Goal: Book appointment/travel/reservation

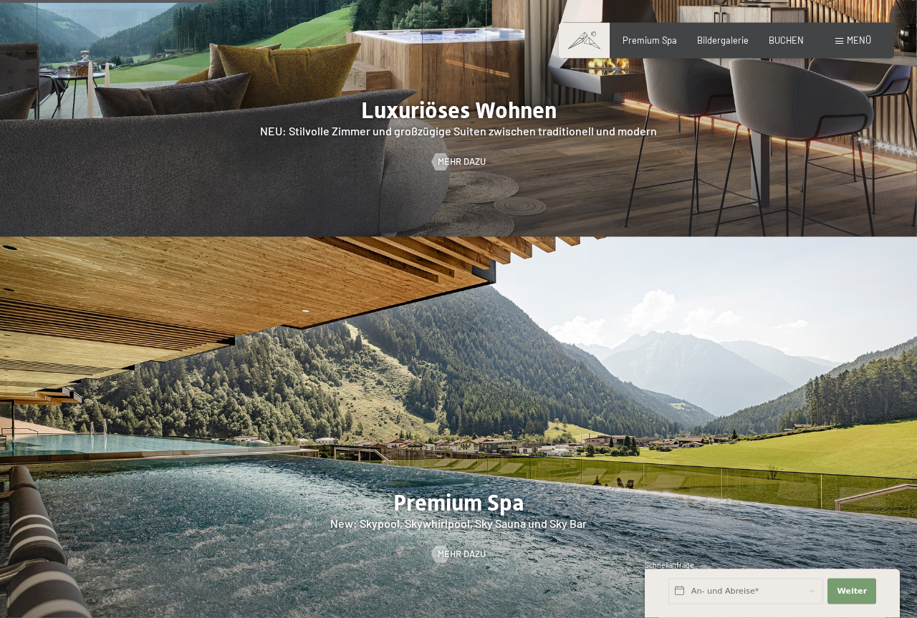
scroll to position [1388, 0]
click at [792, 40] on span "BUCHEN" at bounding box center [786, 37] width 35 height 11
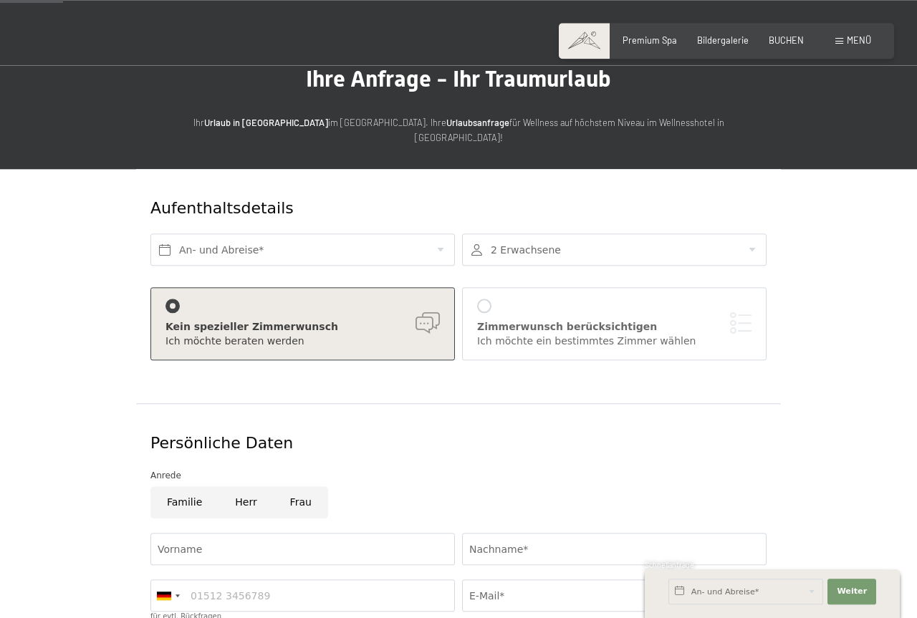
scroll to position [73, 0]
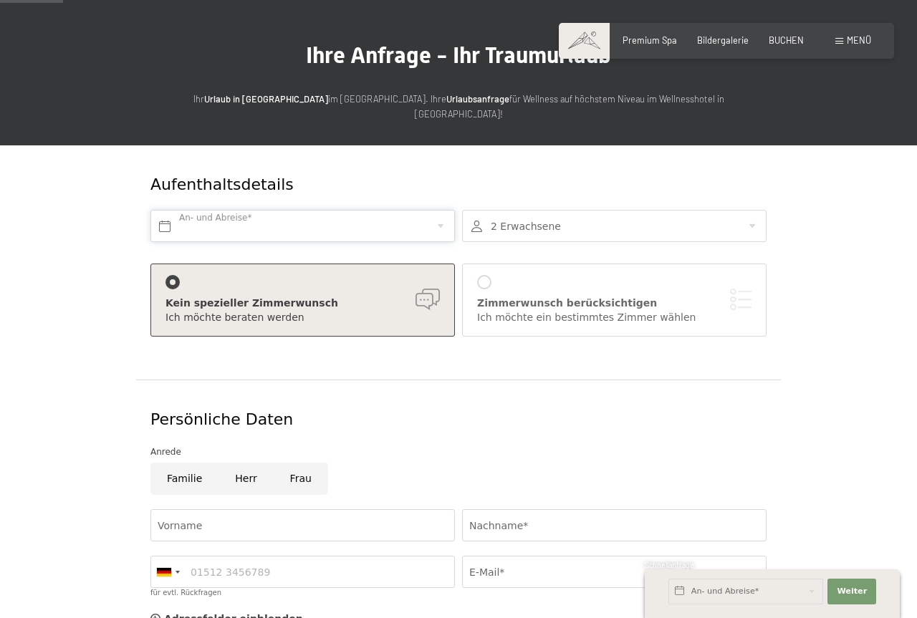
click at [324, 218] on input "text" at bounding box center [302, 226] width 304 height 32
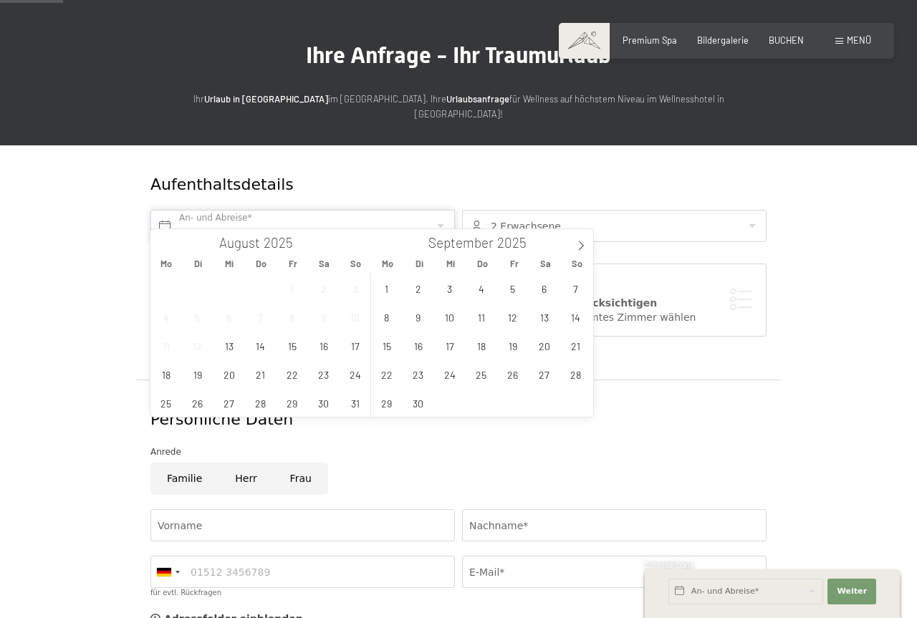
click at [324, 218] on input "text" at bounding box center [302, 226] width 304 height 32
click at [72, 217] on form "Aufenthaltsdetails An- und Abreise* 2 Erwachsene 2 Erwachsene Älter als 14 Jahr…" at bounding box center [458, 496] width 782 height 703
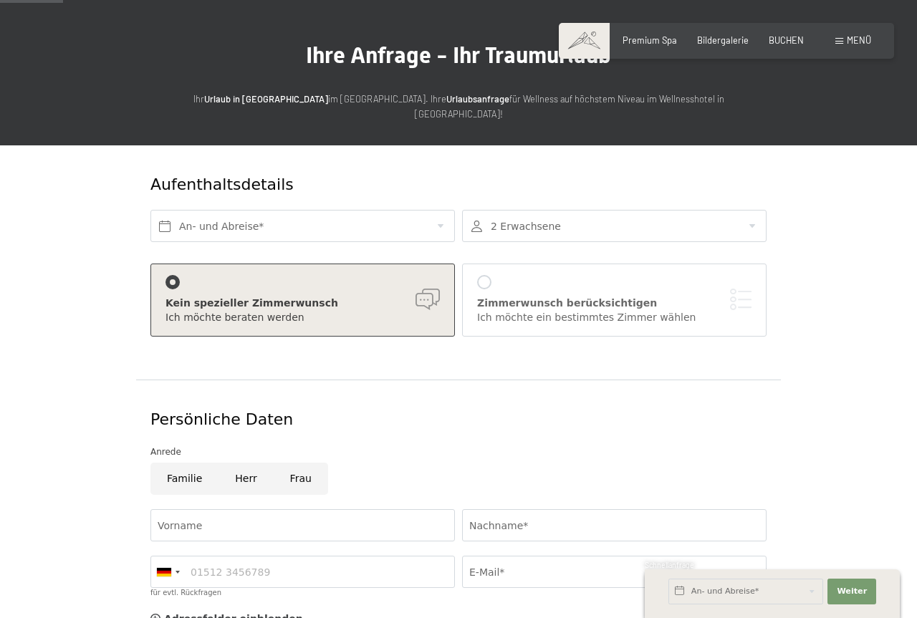
click at [433, 297] on div "Kein spezieller Zimmerwunsch" at bounding box center [302, 304] width 274 height 14
click at [549, 210] on div at bounding box center [614, 226] width 304 height 32
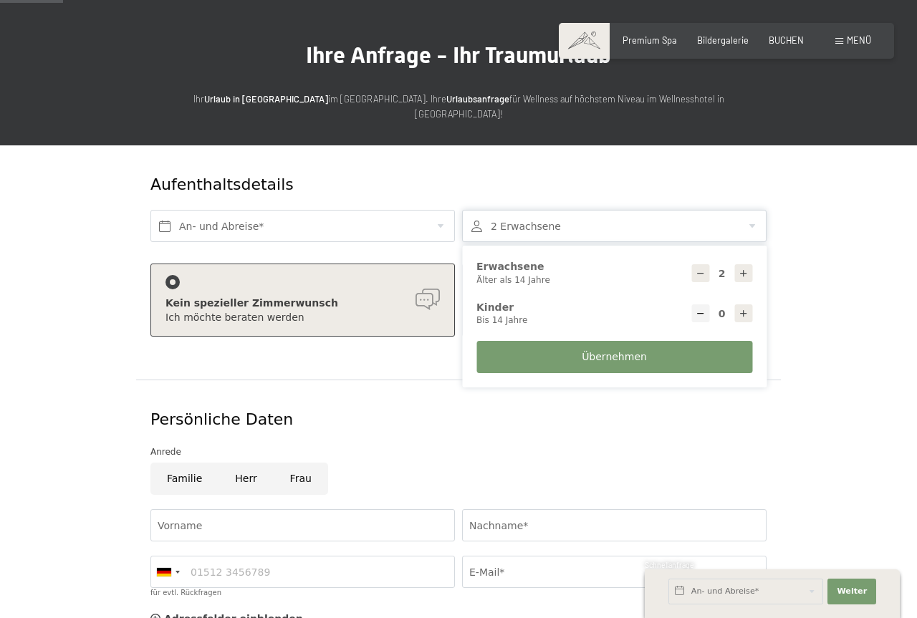
click at [741, 309] on icon at bounding box center [744, 314] width 10 height 10
type input "1"
select select
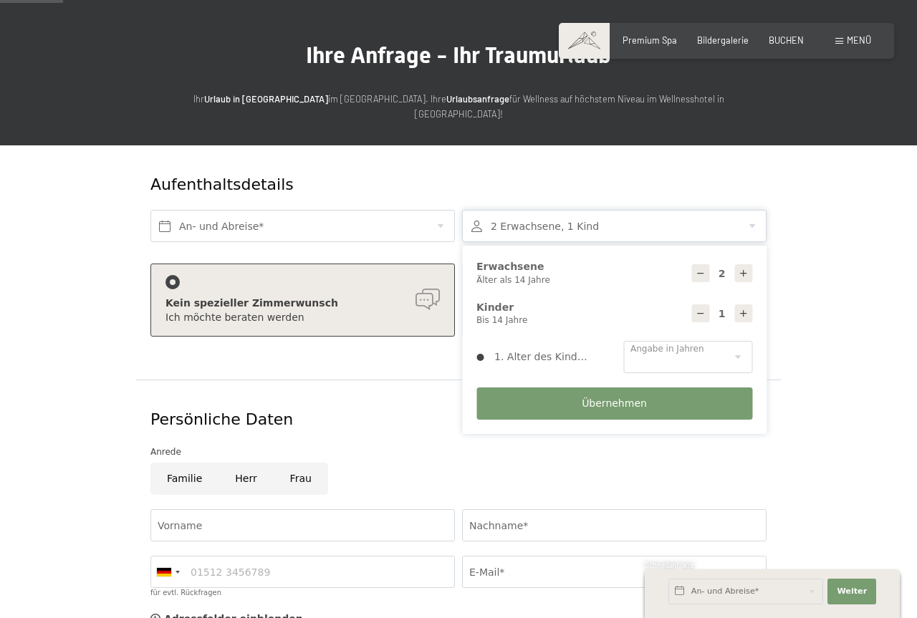
click at [741, 309] on icon at bounding box center [744, 314] width 10 height 10
select select
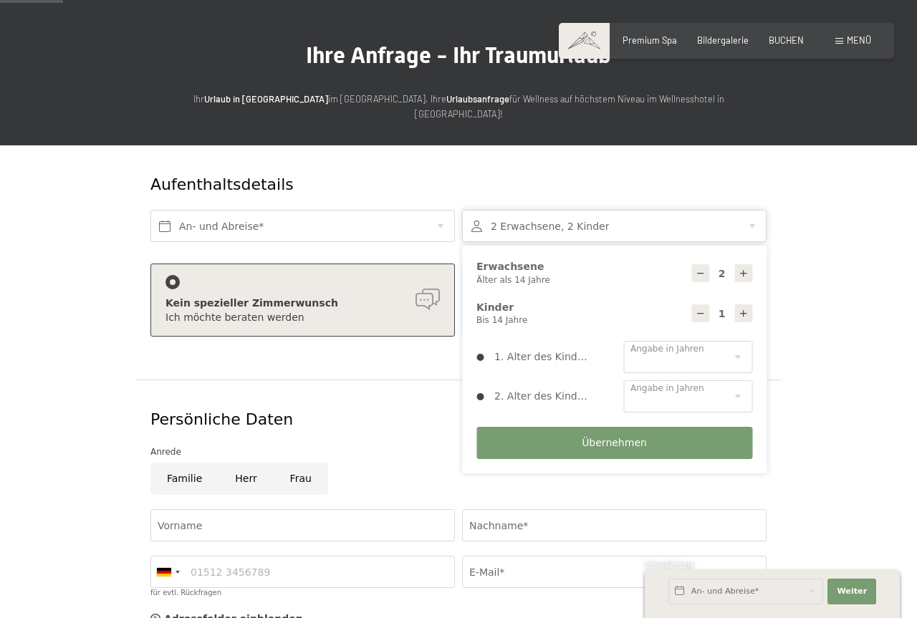
type input "2"
click at [623, 341] on select "0 1 2 3 4 5 6 7 8 9 10 11 12 13 14" at bounding box center [687, 357] width 129 height 32
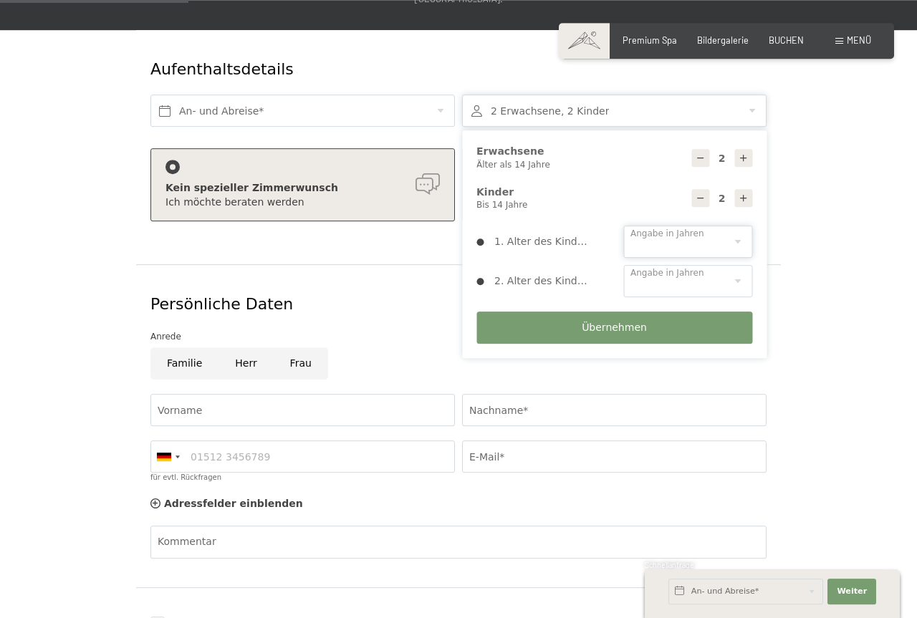
scroll to position [219, 0]
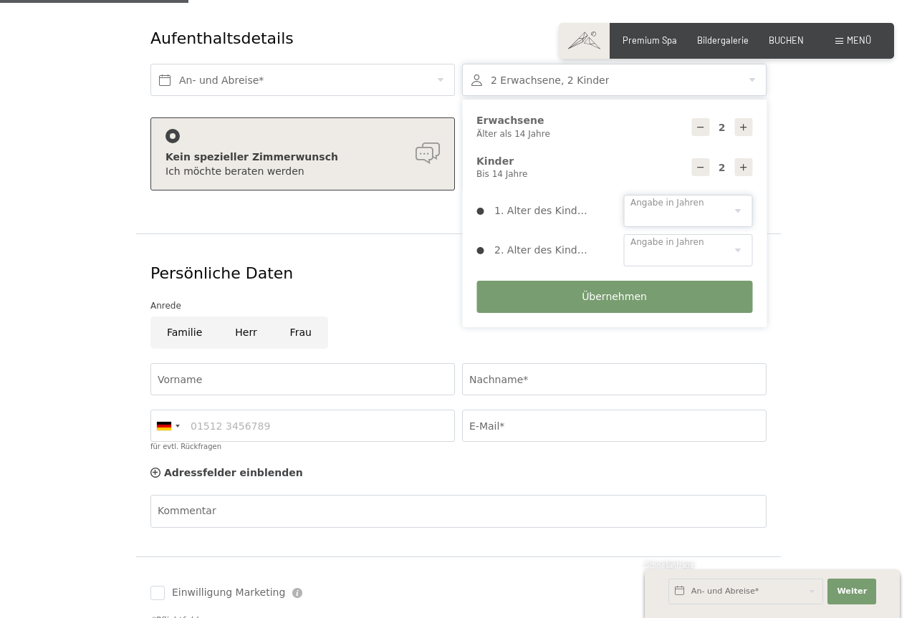
click at [623, 195] on select "0 1 2 3 4 5 6 7 8 9 10 11 12 13 14" at bounding box center [687, 211] width 129 height 32
click at [672, 195] on select "0 1 2 3 4 5 6 7 8 9 10 11 12 13 14" at bounding box center [687, 211] width 129 height 32
click at [743, 122] on icon at bounding box center [744, 127] width 10 height 10
type input "3"
click at [703, 163] on icon at bounding box center [701, 168] width 10 height 10
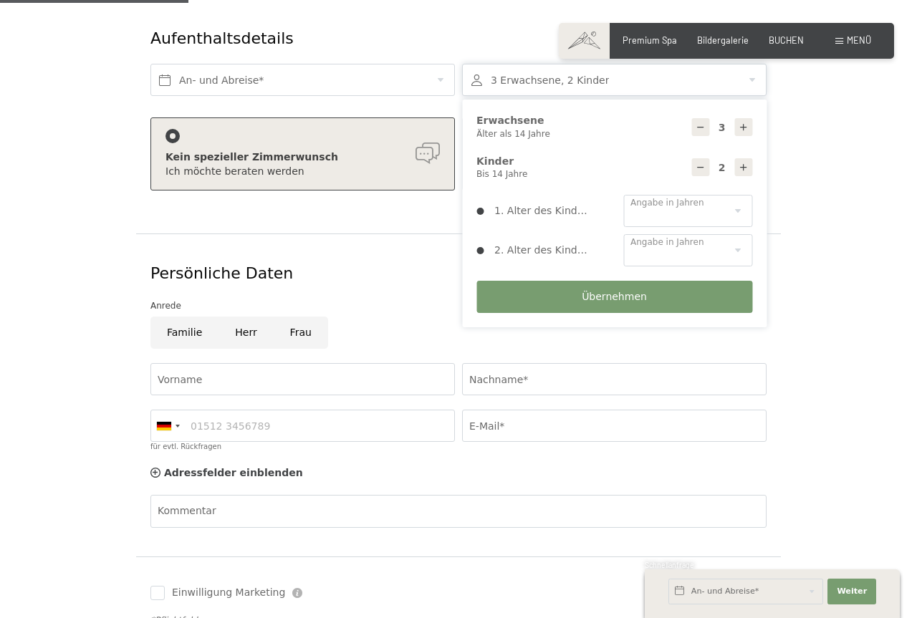
type input "1"
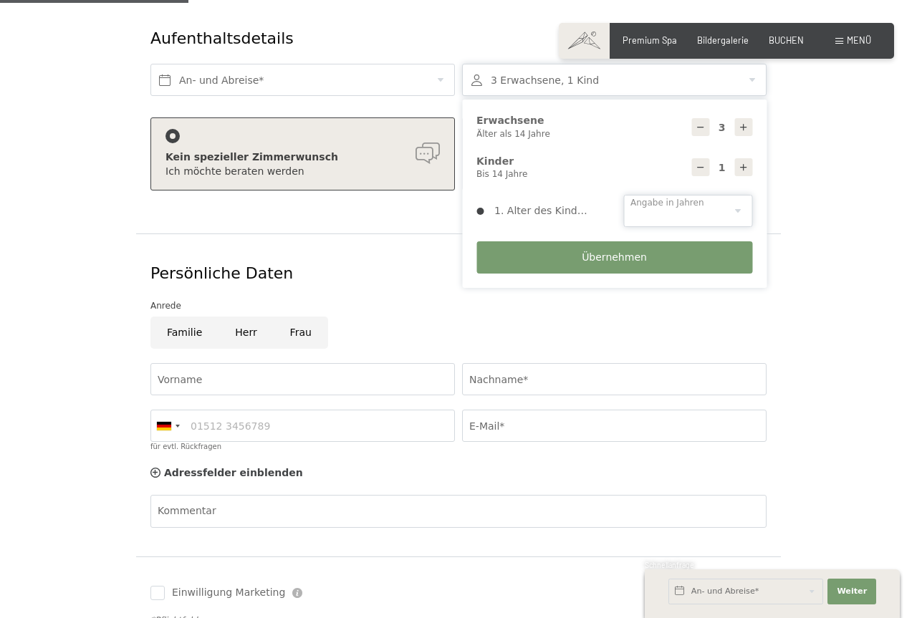
click at [623, 195] on select "0 1 2 3 4 5 6 7 8 9 10 11 12 13 14" at bounding box center [687, 211] width 129 height 32
select select "11"
click option "11" at bounding box center [0, 0] width 0 height 0
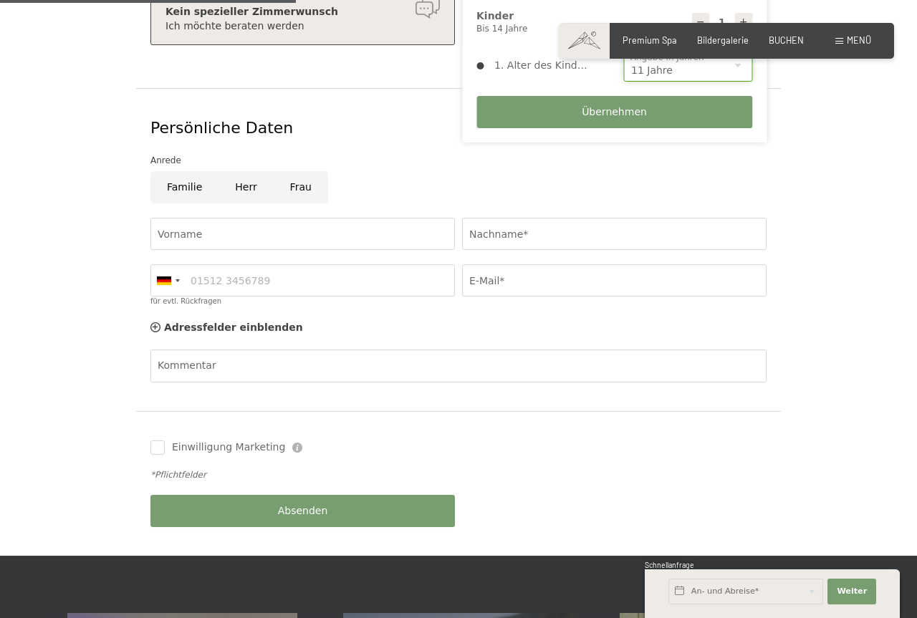
scroll to position [365, 0]
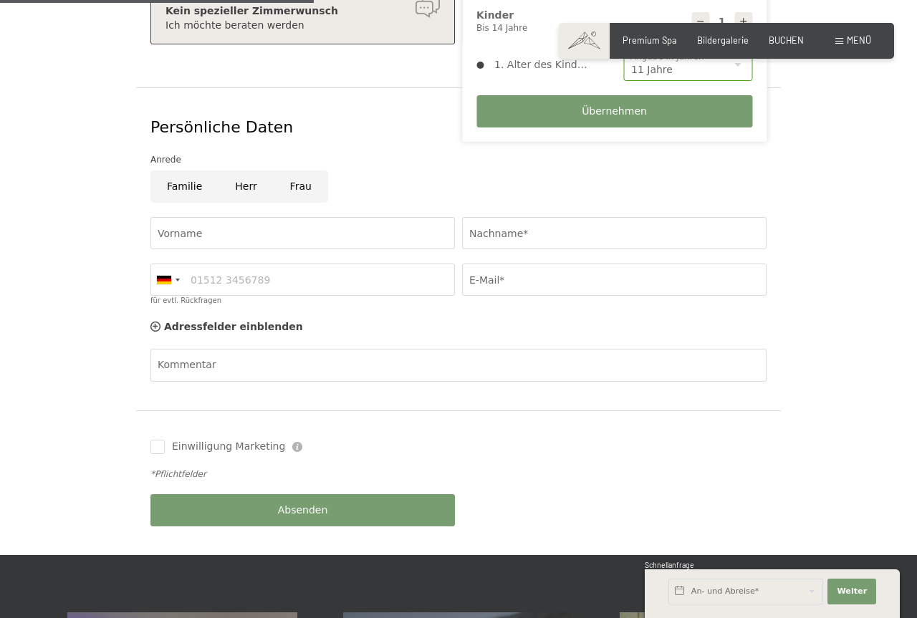
click at [194, 180] on input "Familie" at bounding box center [184, 186] width 68 height 32
radio input "true"
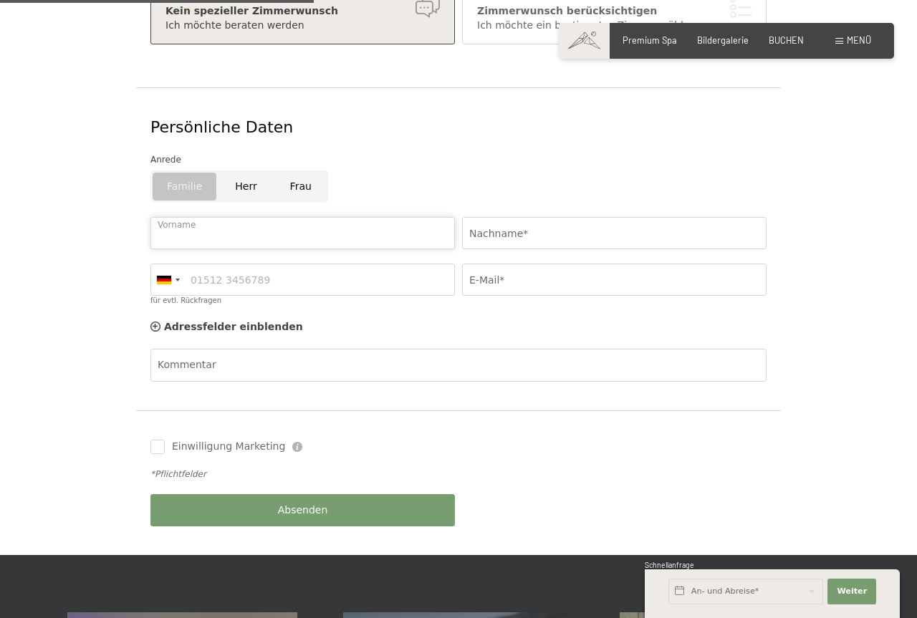
click at [197, 219] on input "Vorname" at bounding box center [302, 233] width 304 height 32
click at [236, 170] on input "Herr" at bounding box center [245, 186] width 54 height 32
radio input "true"
click at [184, 181] on input "Familie" at bounding box center [184, 186] width 68 height 32
radio input "true"
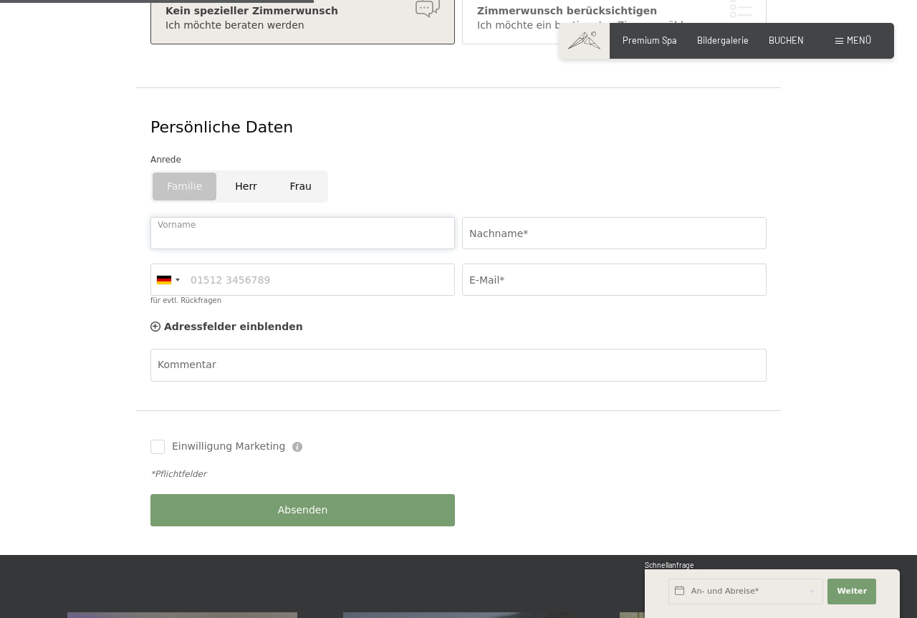
click at [191, 220] on input "Vorname" at bounding box center [302, 233] width 304 height 32
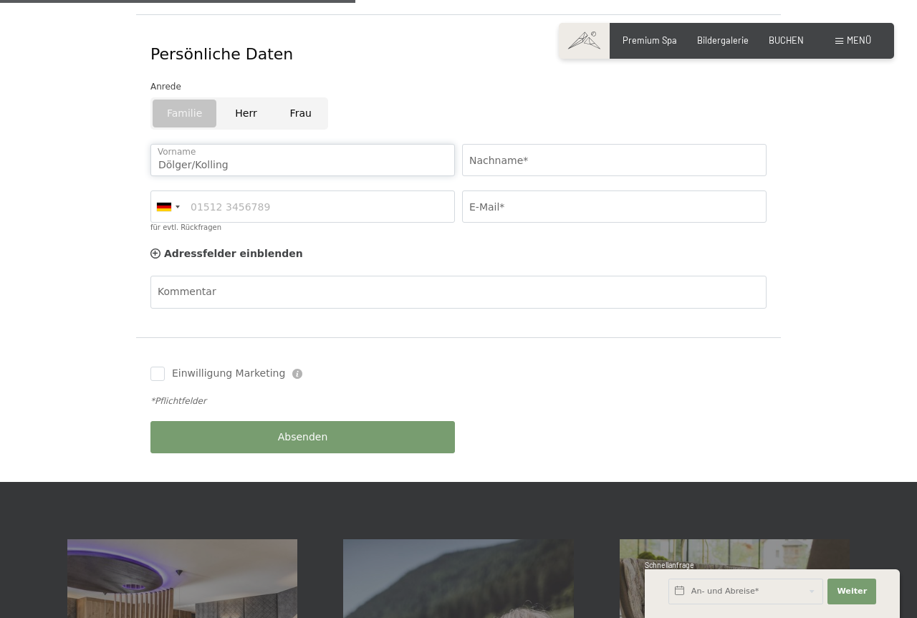
drag, startPoint x: 238, startPoint y: 151, endPoint x: 128, endPoint y: 166, distance: 110.6
click at [150, 166] on input "Dölger/Kolling" at bounding box center [302, 160] width 304 height 32
type input "Dölger/Kolling"
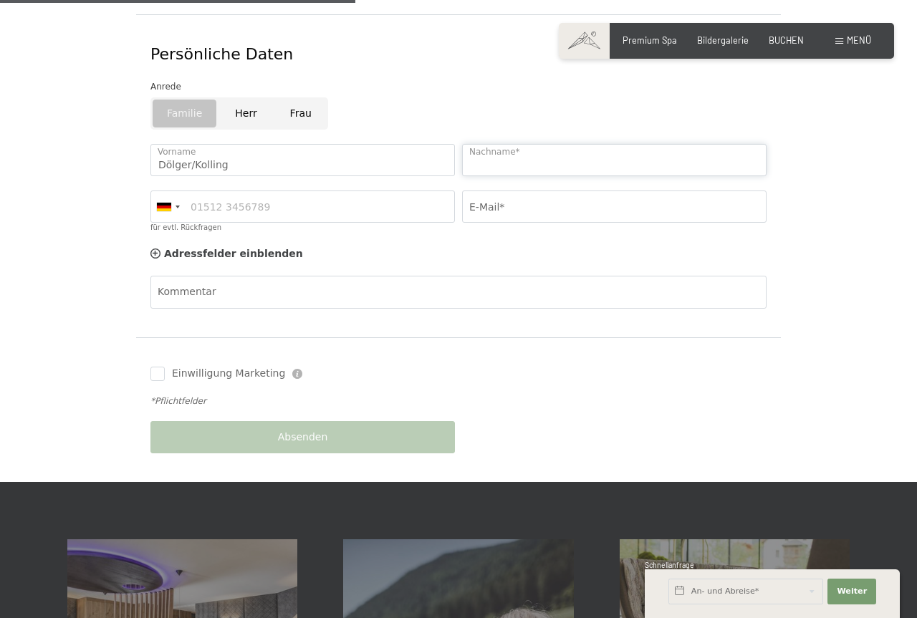
click at [615, 151] on input "Nachname*" at bounding box center [614, 160] width 304 height 32
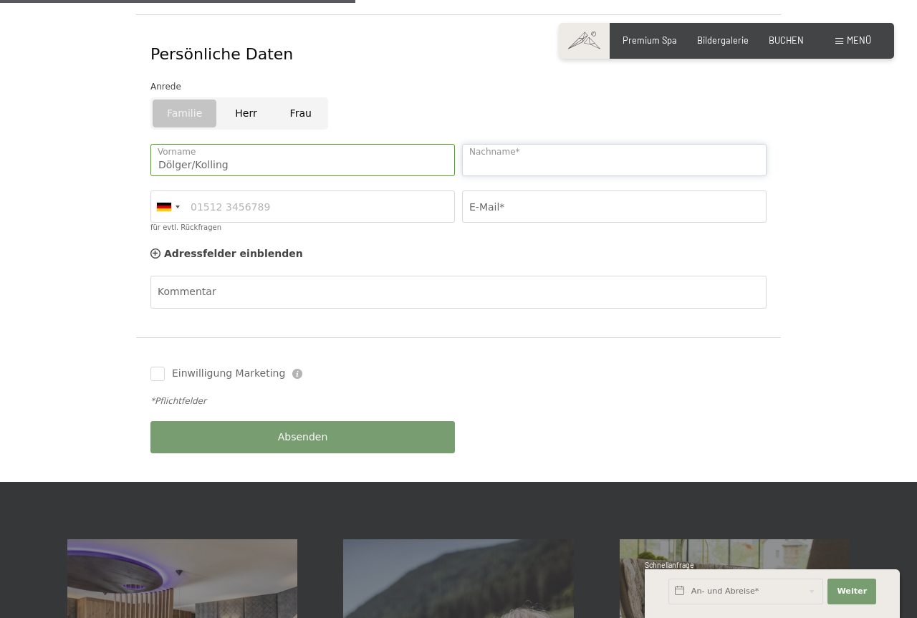
paste input "Dölger/Kolling"
type input "Dölger/Kolling"
drag, startPoint x: 298, startPoint y: 151, endPoint x: 0, endPoint y: 151, distance: 298.0
click at [150, 151] on input "Dölger/Kolling" at bounding box center [302, 160] width 304 height 32
click at [272, 198] on input "für evtl. Rückfragen" at bounding box center [302, 207] width 304 height 32
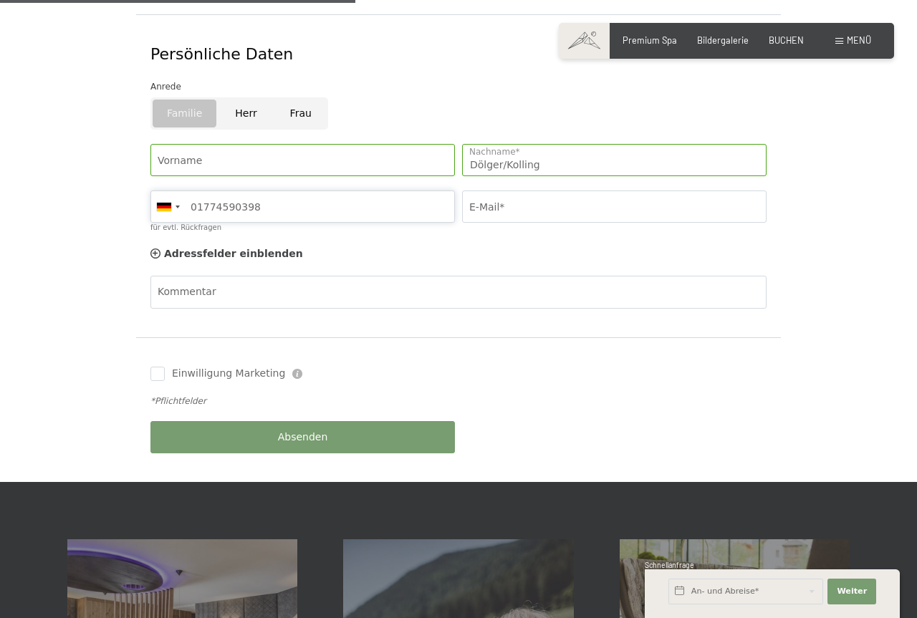
type input "01774590398"
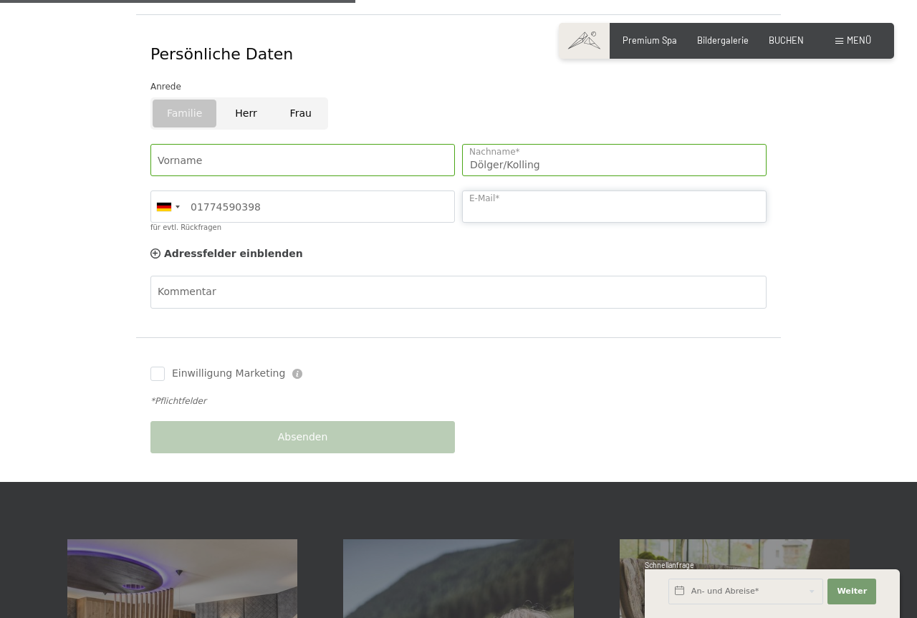
click at [555, 193] on input "E-Mail*" at bounding box center [614, 207] width 304 height 32
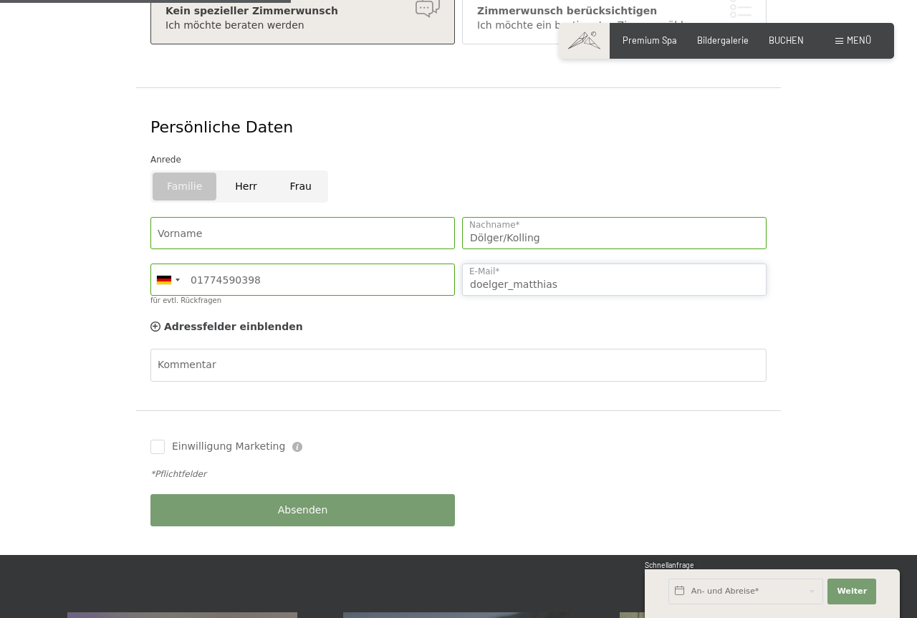
scroll to position [219, 0]
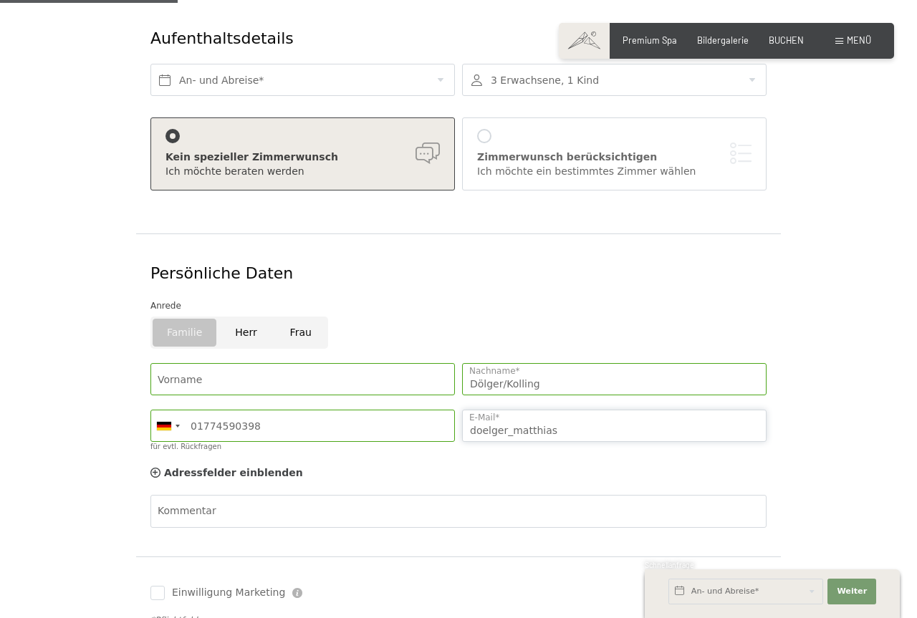
type input "doelger_matthias"
click at [480, 129] on div at bounding box center [484, 136] width 14 height 14
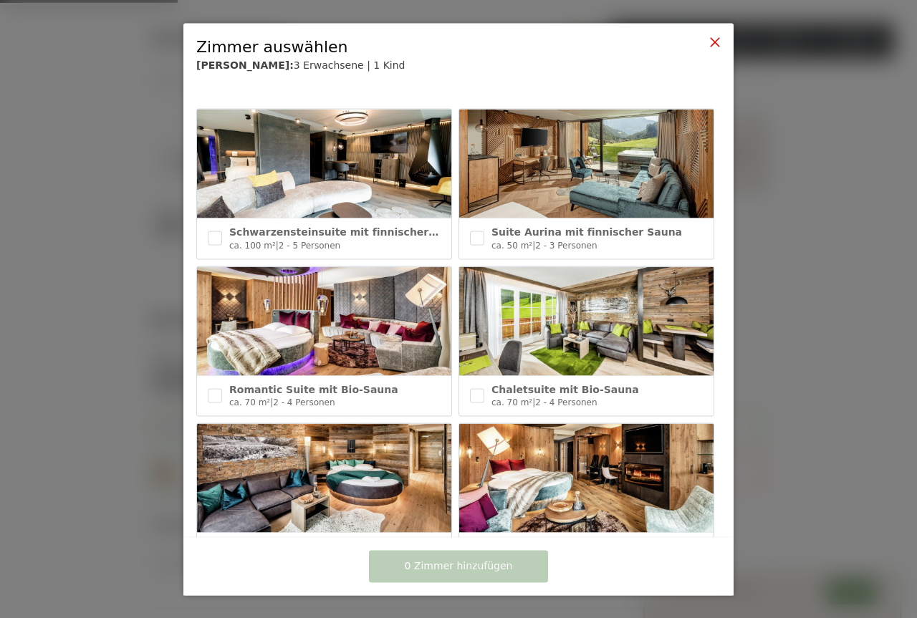
click at [712, 44] on icon at bounding box center [714, 41] width 11 height 11
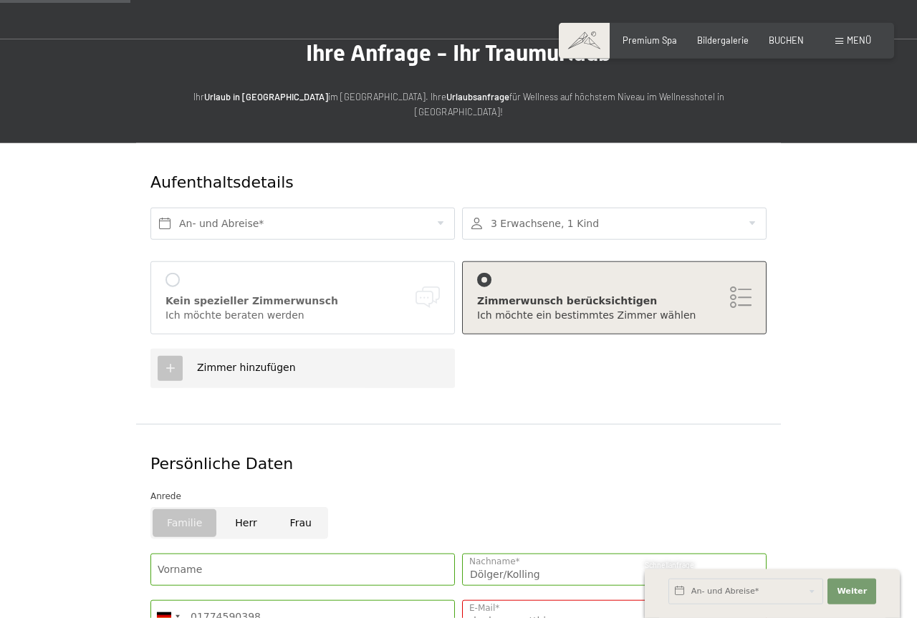
scroll to position [73, 0]
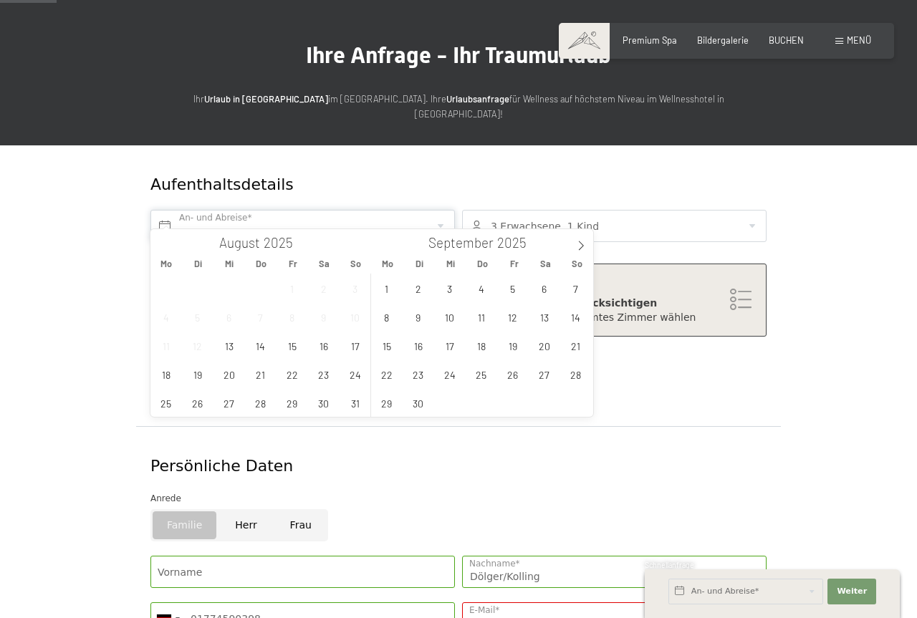
click at [327, 218] on input "text" at bounding box center [302, 226] width 304 height 32
click at [579, 242] on icon at bounding box center [581, 245] width 5 height 9
click at [580, 242] on icon at bounding box center [581, 246] width 10 height 10
click at [580, 243] on icon at bounding box center [581, 245] width 5 height 9
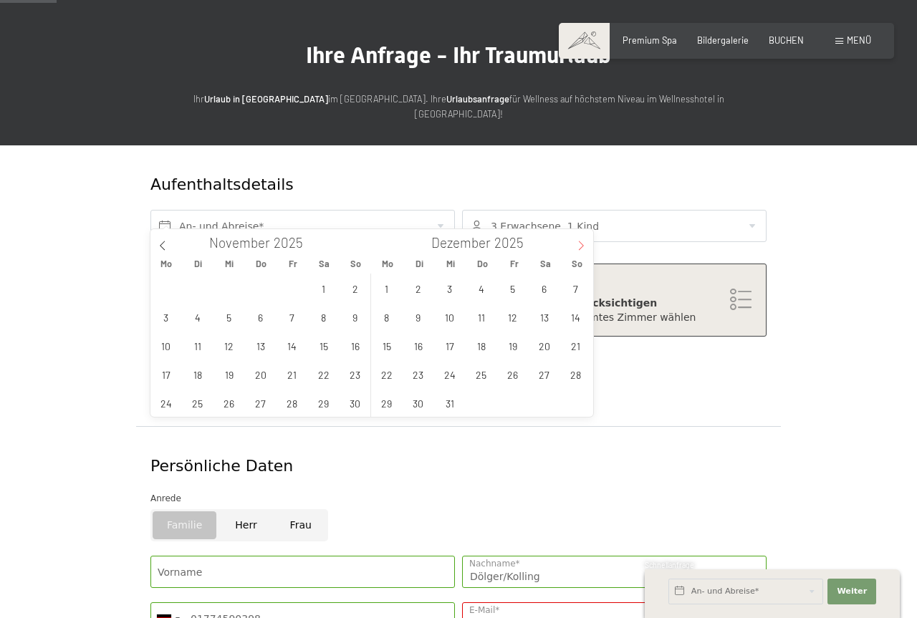
type input "2026"
click at [580, 243] on icon at bounding box center [581, 245] width 5 height 9
type input "2026"
click at [580, 243] on icon at bounding box center [581, 245] width 5 height 9
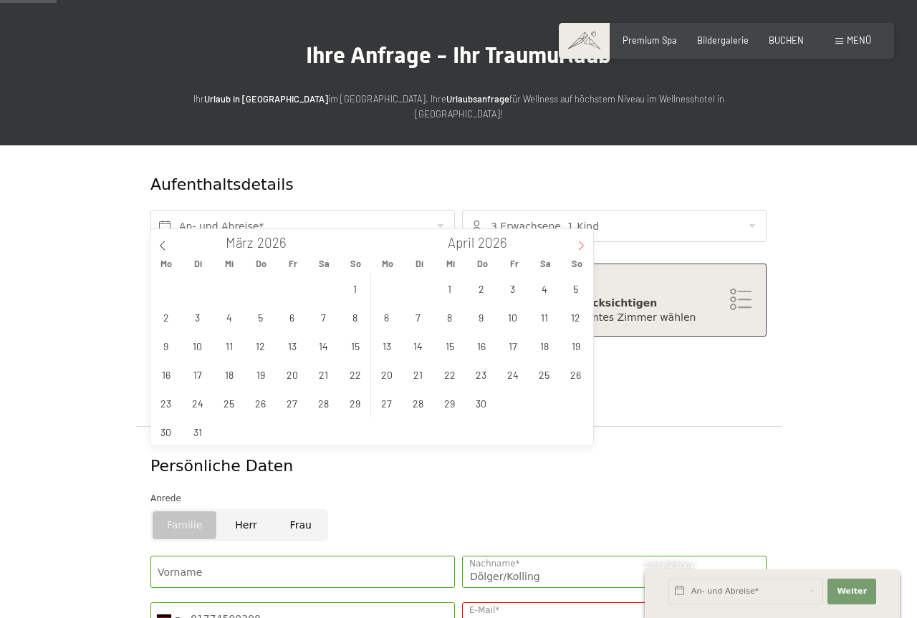
click at [579, 243] on icon at bounding box center [581, 246] width 10 height 10
click at [350, 348] on span "19" at bounding box center [355, 346] width 28 height 28
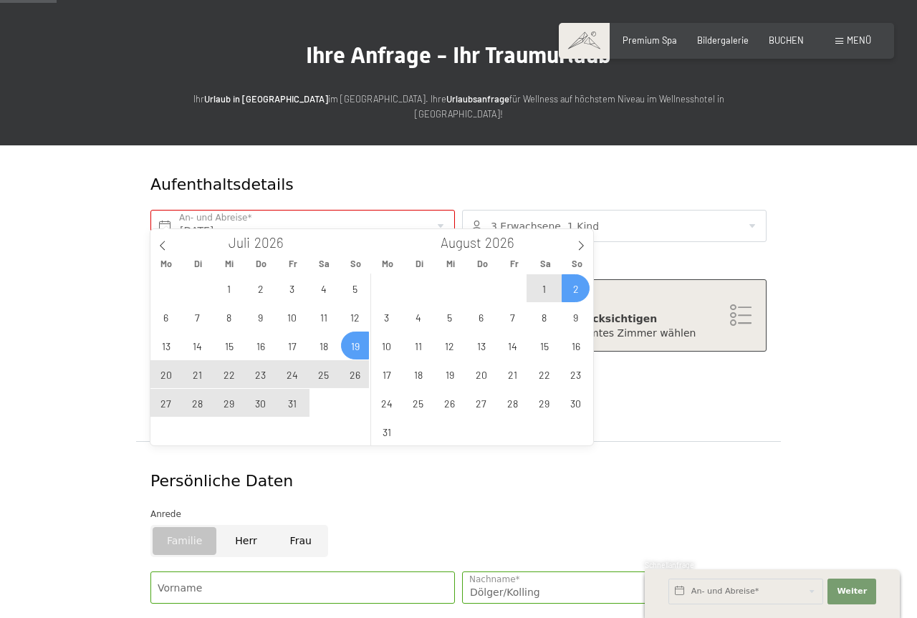
click at [581, 290] on span "2" at bounding box center [576, 288] width 28 height 28
type input "[DATE] - [DATE]"
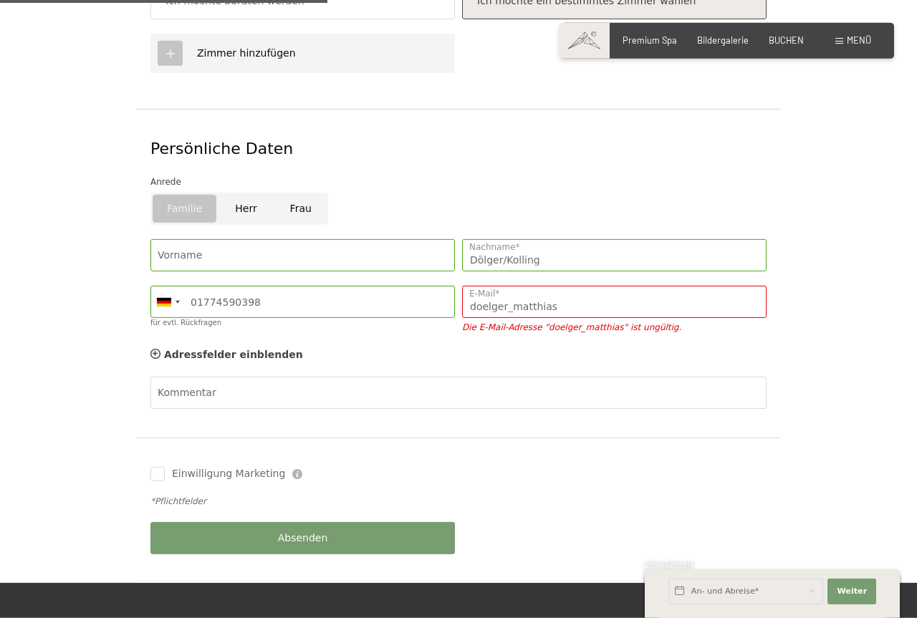
scroll to position [438, 0]
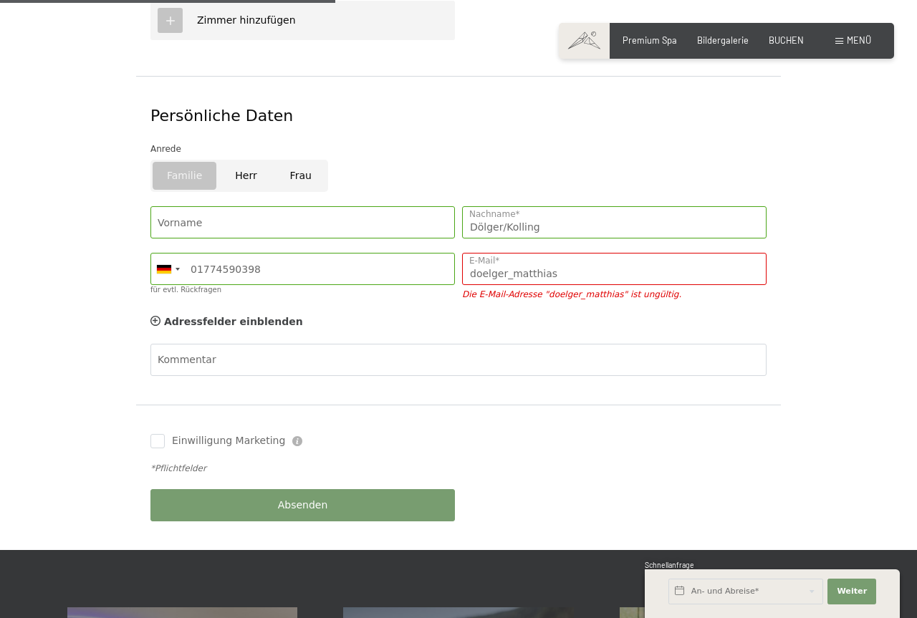
click at [349, 350] on span "Einwilligung Marketing*" at bounding box center [378, 350] width 118 height 14
click at [312, 350] on input "Einwilligung Marketing*" at bounding box center [305, 350] width 14 height 14
checkbox input "false"
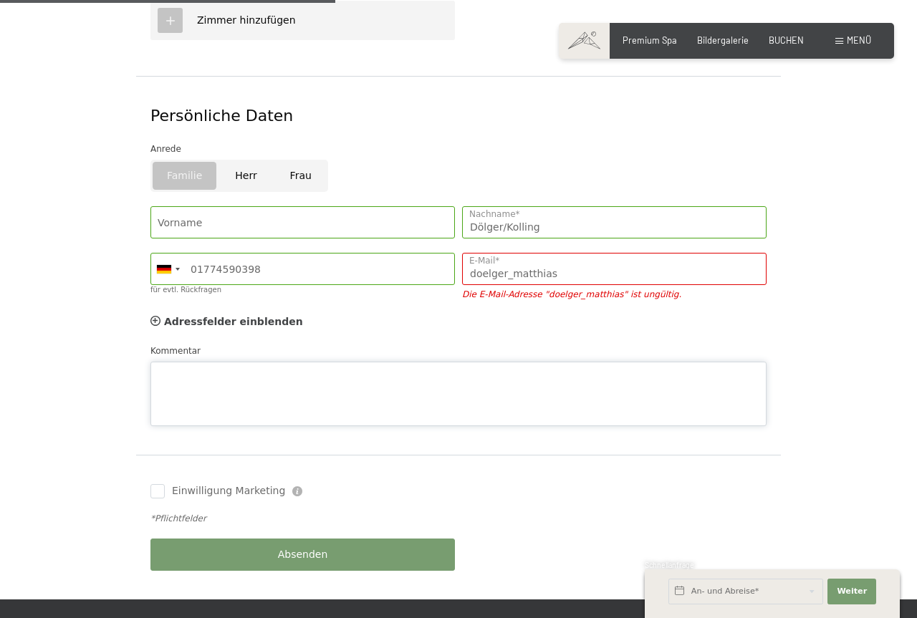
click at [201, 362] on textarea "Kommentar" at bounding box center [458, 394] width 616 height 64
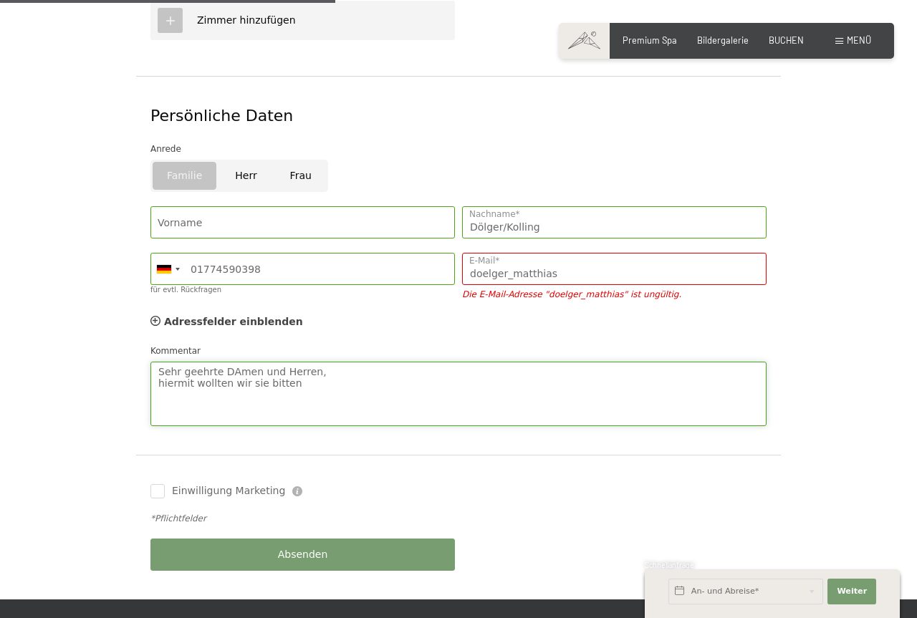
click at [229, 362] on textarea "Sehr geehrte DAmen und Herren, hiermit wollten wir sie bitten" at bounding box center [458, 394] width 616 height 64
click at [287, 372] on textarea "Sehr geehrte Damen und Herren, hiermit wollten wir sie bitten" at bounding box center [458, 394] width 616 height 64
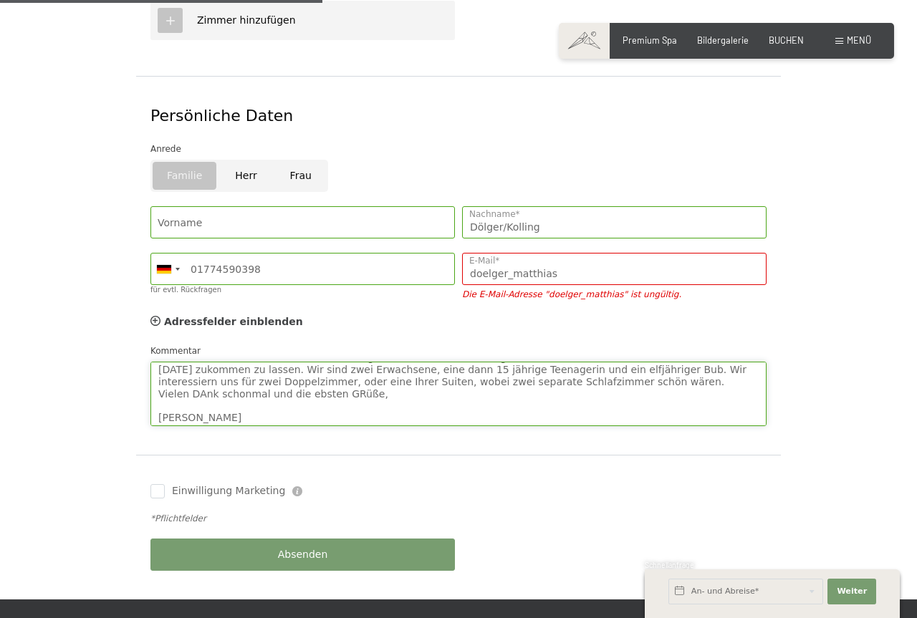
scroll to position [37, 0]
click at [155, 394] on textarea "Sehr geehrte Damen und Herren, hiermit wollten wir sie bitten, uns eine Angebot…" at bounding box center [458, 394] width 616 height 64
type textarea "Sehr geehrte Damen und Herren, hiermit wollten wir sie bitten, uns eine Angebot…"
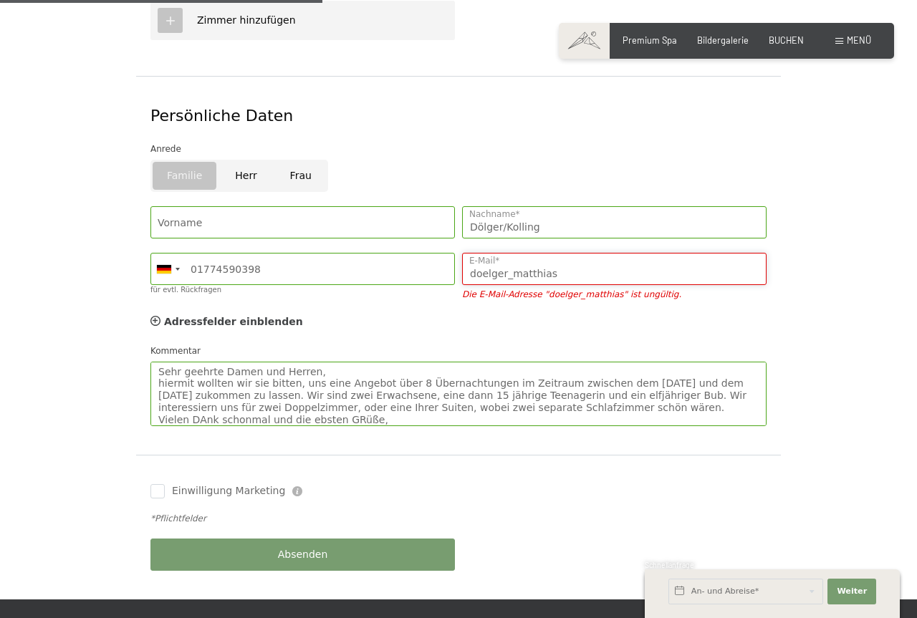
click at [589, 258] on input "doelger_matthias" at bounding box center [614, 269] width 304 height 32
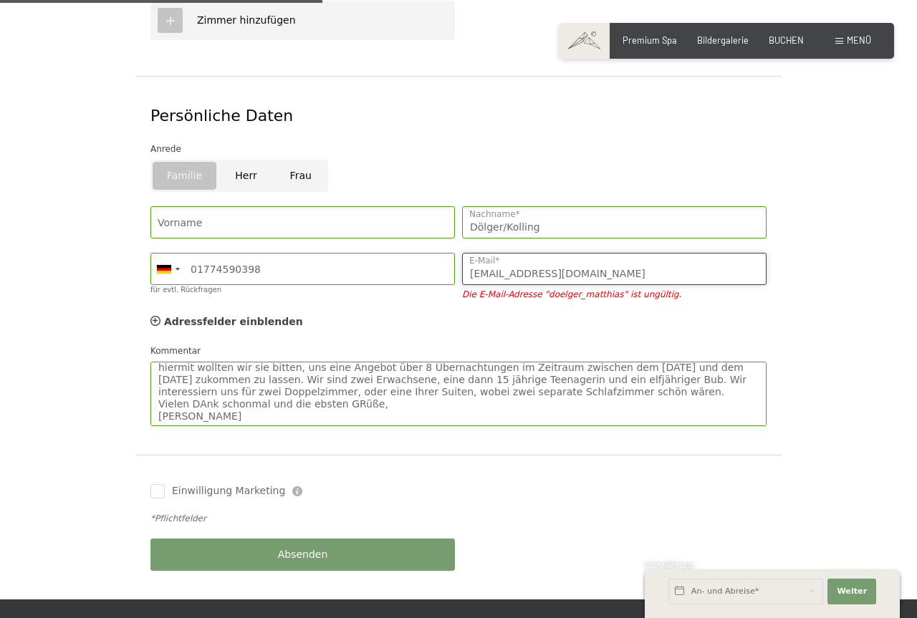
scroll to position [29, 0]
type input "[EMAIL_ADDRESS][DOMAIN_NAME]"
click at [201, 381] on textarea "Sehr geehrte Damen und Herren, hiermit wollten wir sie bitten, uns eine Angebot…" at bounding box center [458, 394] width 616 height 64
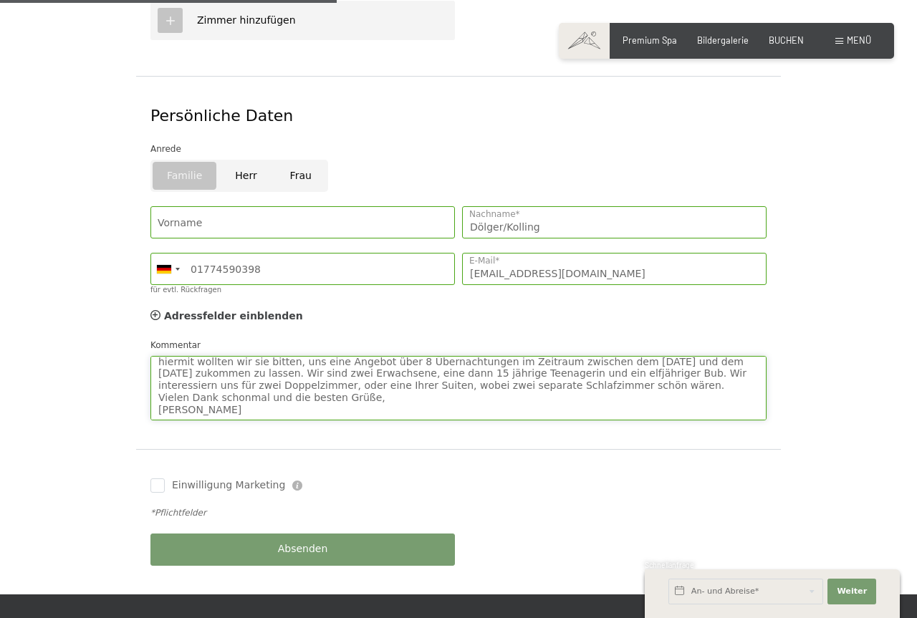
scroll to position [511, 0]
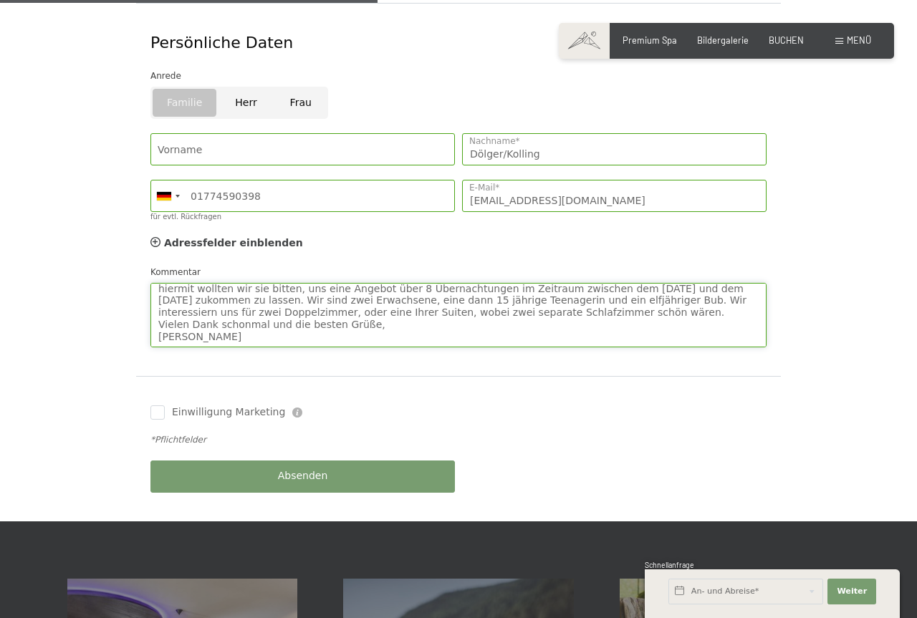
type textarea "Sehr geehrte Damen und Herren, hiermit wollten wir sie bitten, uns eine Angebot…"
click at [279, 467] on div "Absenden" at bounding box center [303, 476] width 312 height 47
click at [155, 405] on input "Einwilligung Marketing" at bounding box center [157, 412] width 14 height 14
checkbox input "false"
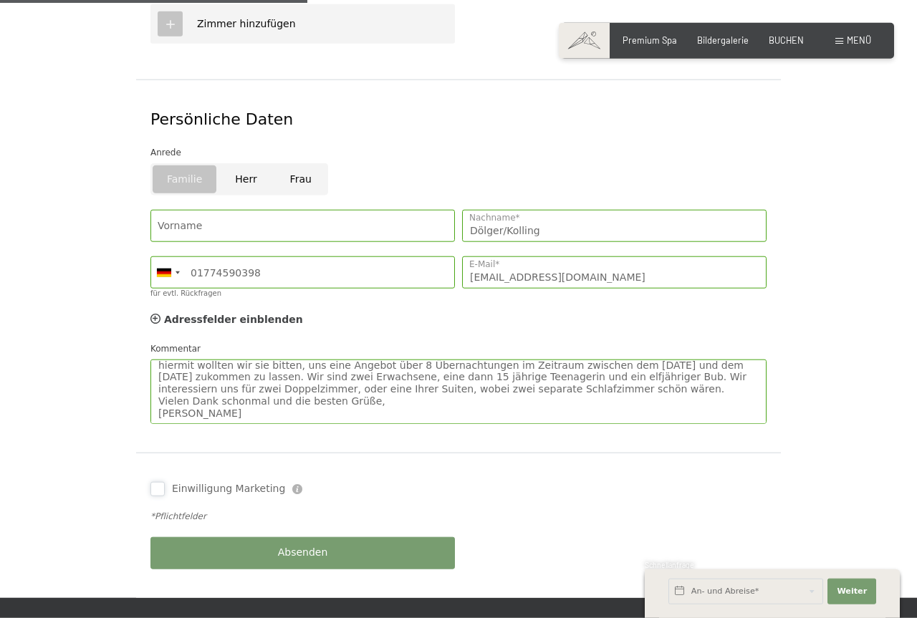
scroll to position [439, 0]
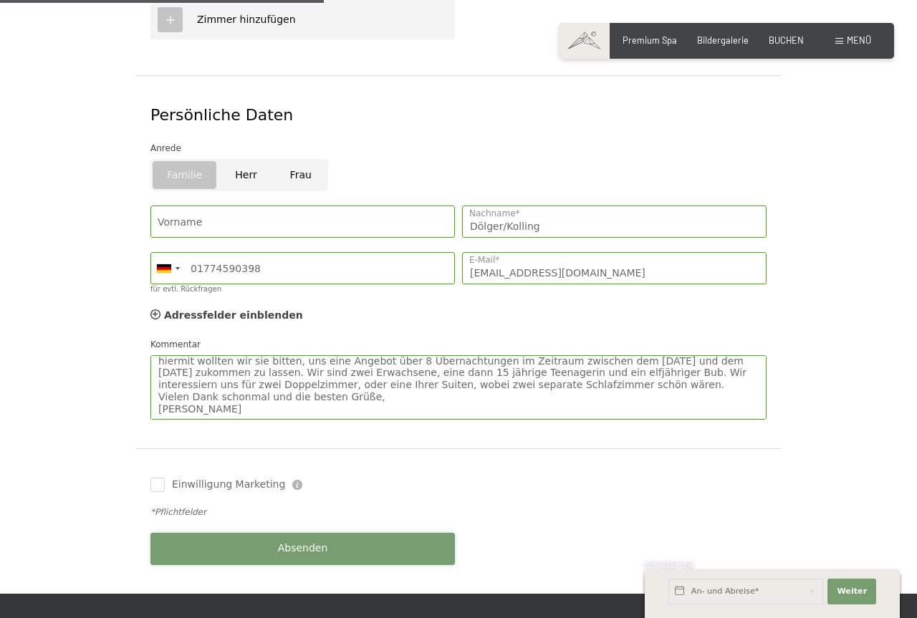
click at [258, 533] on button "Absenden" at bounding box center [302, 549] width 304 height 32
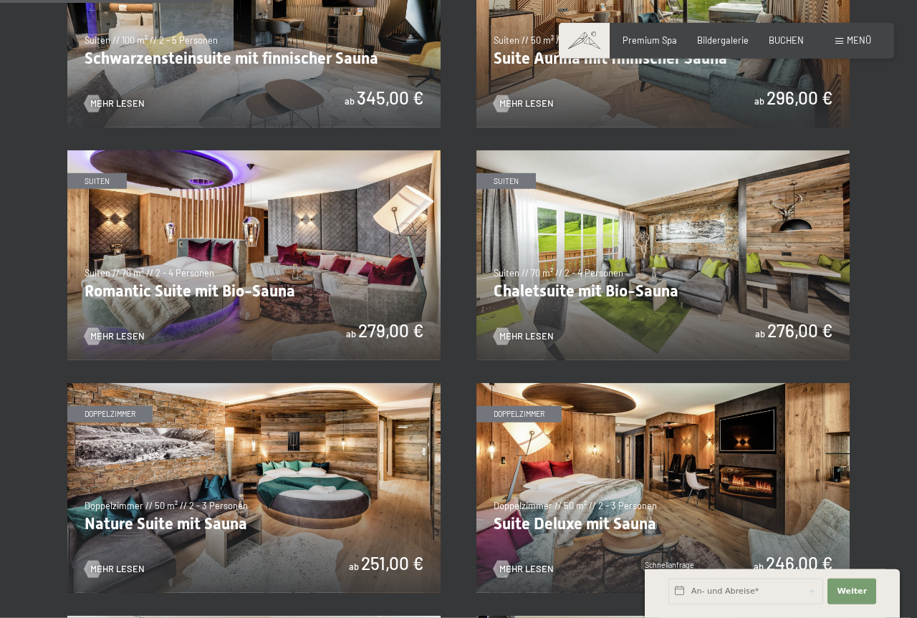
scroll to position [877, 0]
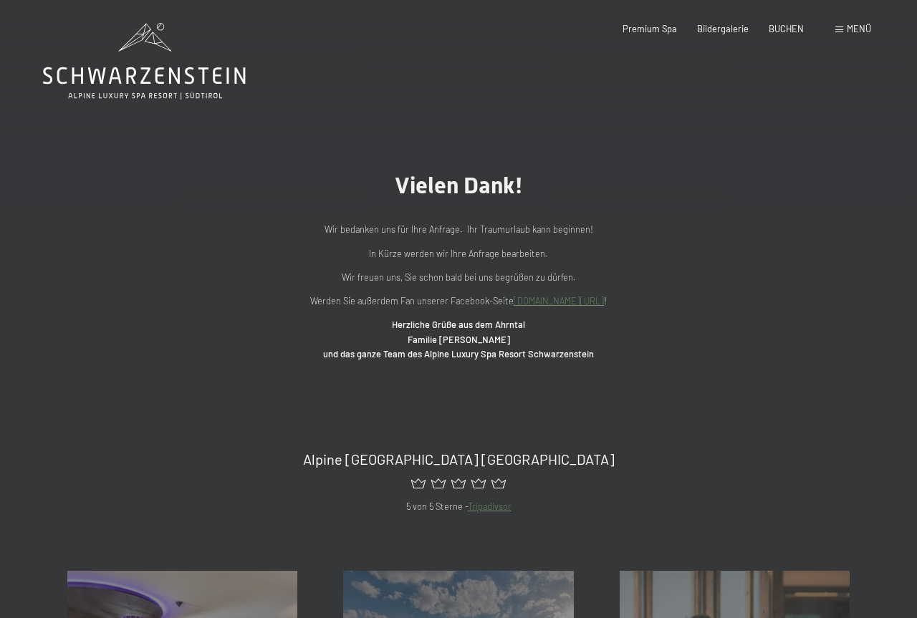
click at [551, 307] on link "www.facebook.com/hotelschwarzenstein" at bounding box center [559, 300] width 90 height 11
